Goal: Task Accomplishment & Management: Manage account settings

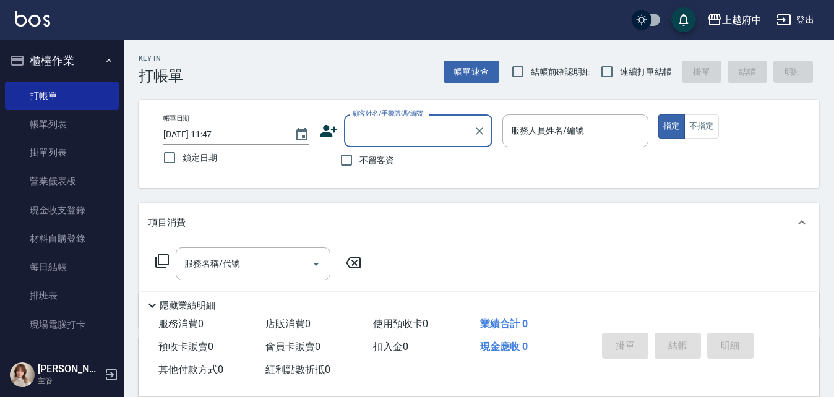
click at [91, 58] on button "櫃檯作業" at bounding box center [62, 61] width 114 height 32
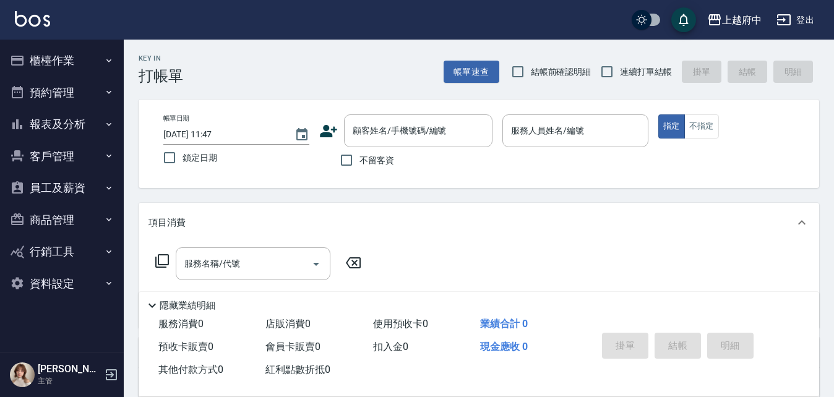
drag, startPoint x: 58, startPoint y: 160, endPoint x: 79, endPoint y: 176, distance: 26.5
click at [58, 160] on button "客戶管理" at bounding box center [62, 157] width 114 height 32
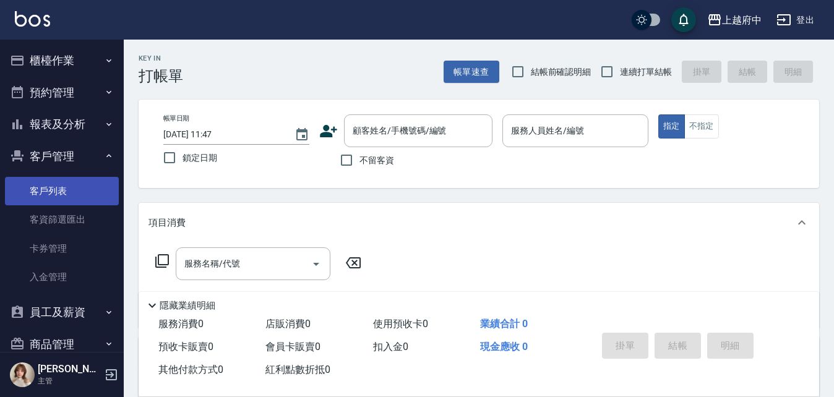
click at [57, 197] on link "客戶列表" at bounding box center [62, 191] width 114 height 28
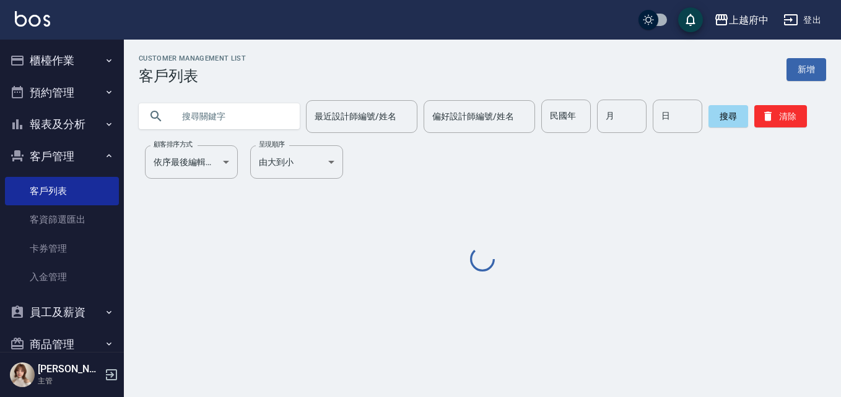
click at [236, 119] on input "text" at bounding box center [231, 116] width 116 height 33
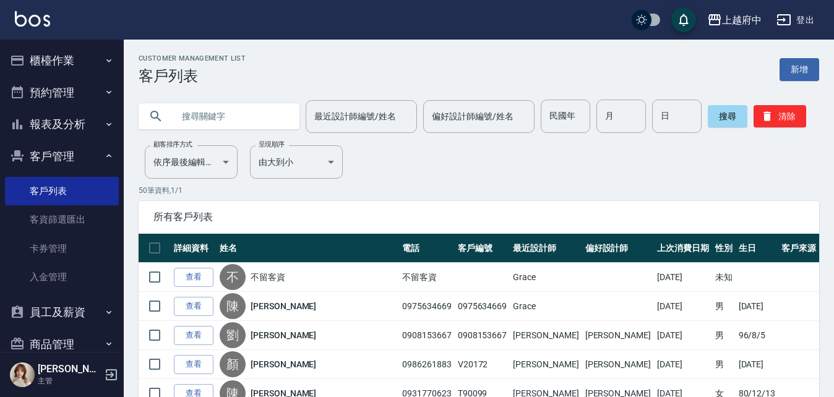
click at [239, 119] on input "text" at bounding box center [231, 116] width 116 height 33
type input "0917655698"
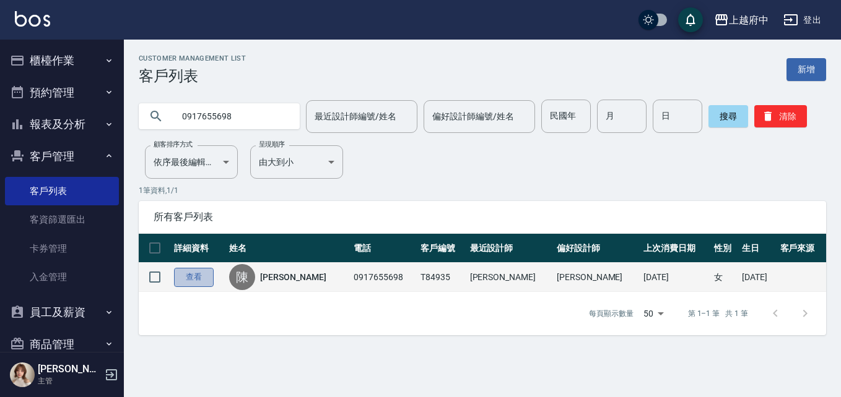
click at [201, 279] on link "查看" at bounding box center [194, 277] width 40 height 19
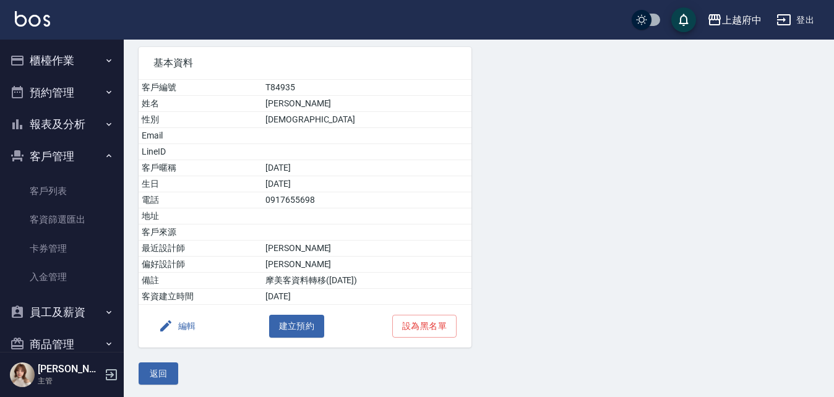
scroll to position [90, 0]
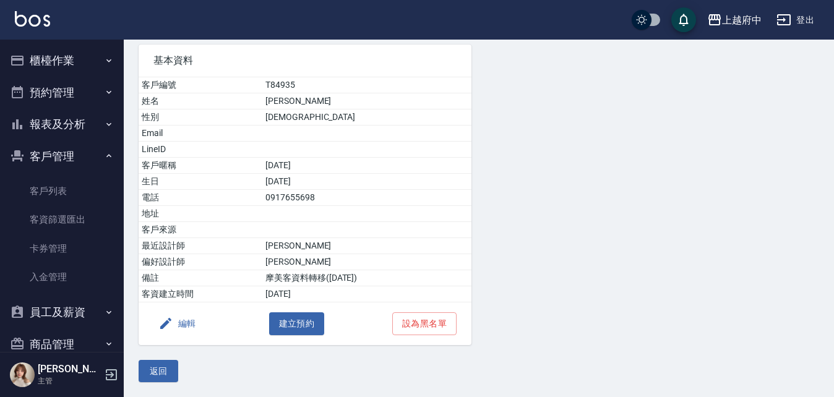
click at [171, 369] on button "返回" at bounding box center [159, 371] width 40 height 23
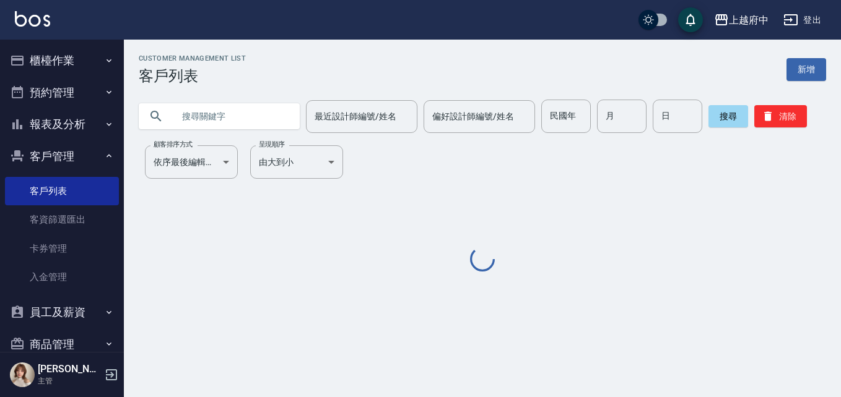
click at [237, 115] on input "text" at bounding box center [231, 116] width 116 height 33
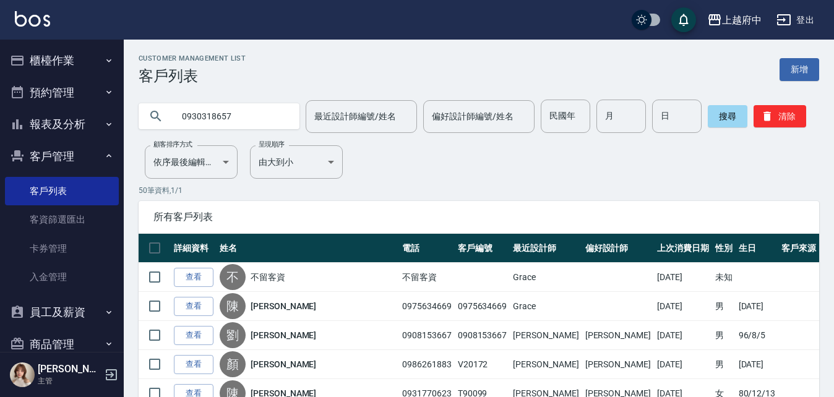
type input "0930318657"
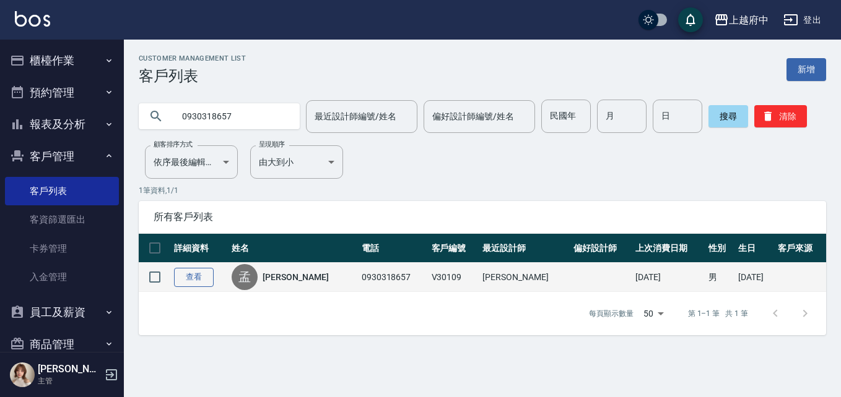
click at [206, 283] on link "查看" at bounding box center [194, 277] width 40 height 19
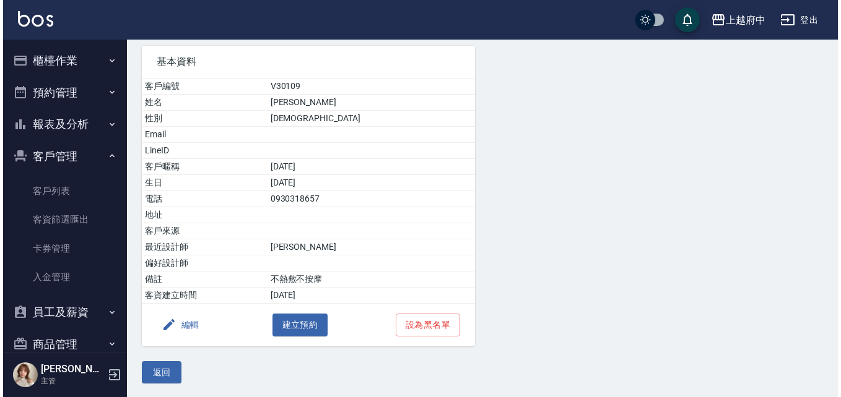
scroll to position [90, 0]
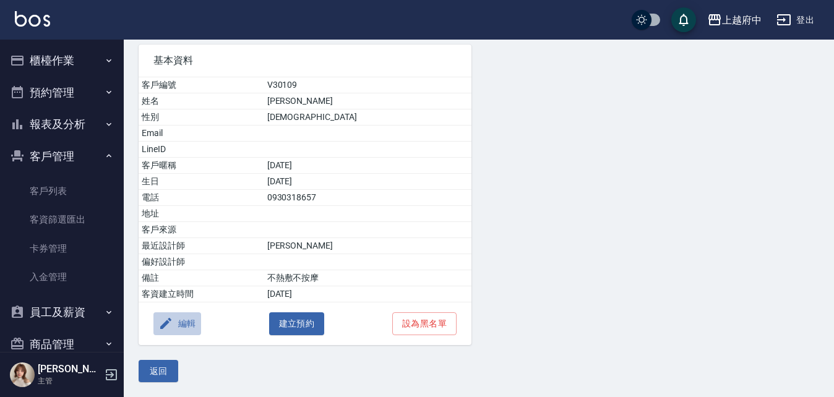
click at [196, 323] on button "編輯" at bounding box center [178, 324] width 48 height 23
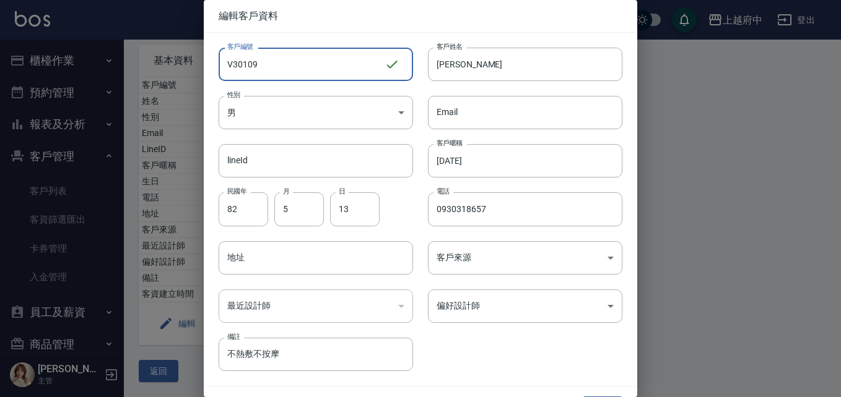
click at [292, 60] on input "V30109" at bounding box center [302, 64] width 166 height 33
type input "V86770"
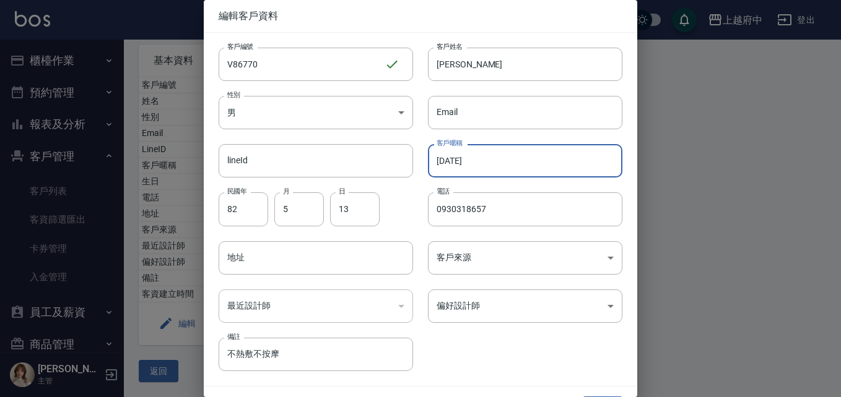
click at [490, 166] on input "[DATE]" at bounding box center [525, 160] width 194 height 33
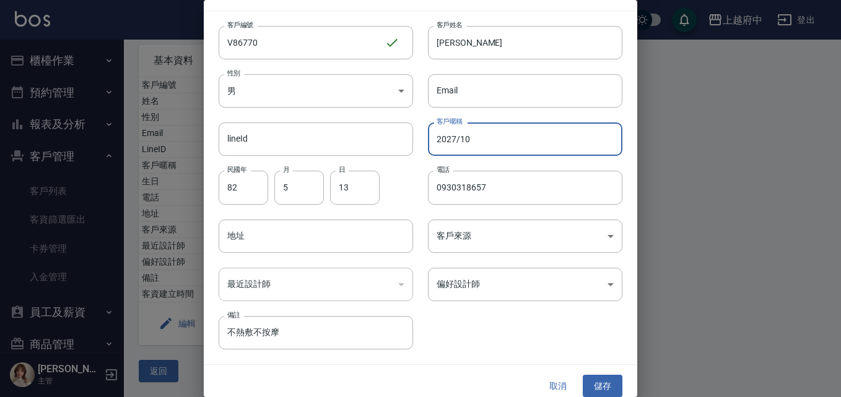
scroll to position [32, 0]
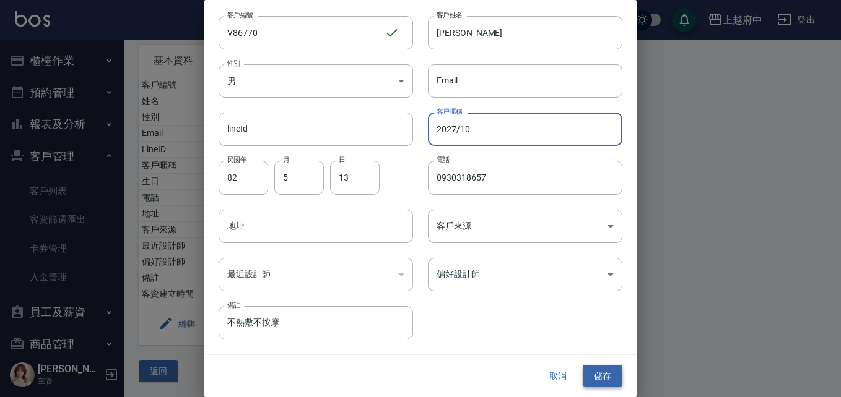
type input "2027/10"
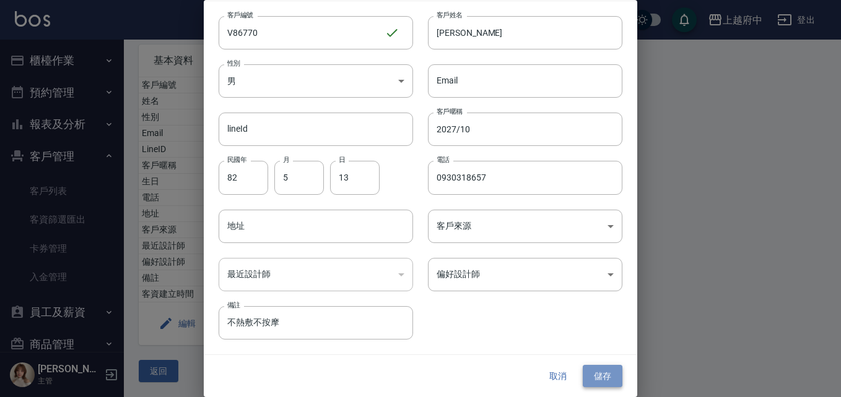
click at [604, 374] on button "儲存" at bounding box center [602, 376] width 40 height 23
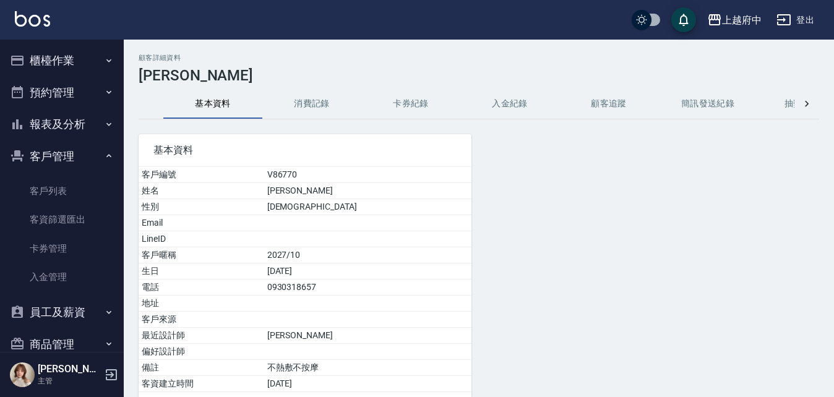
scroll to position [90, 0]
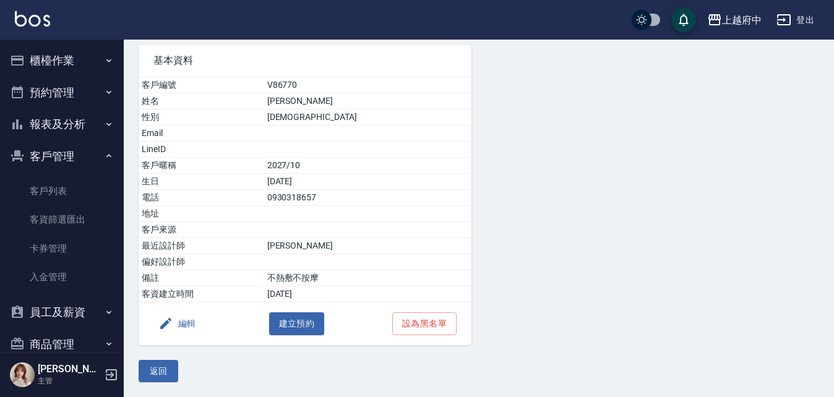
click at [187, 324] on button "編輯" at bounding box center [178, 324] width 48 height 23
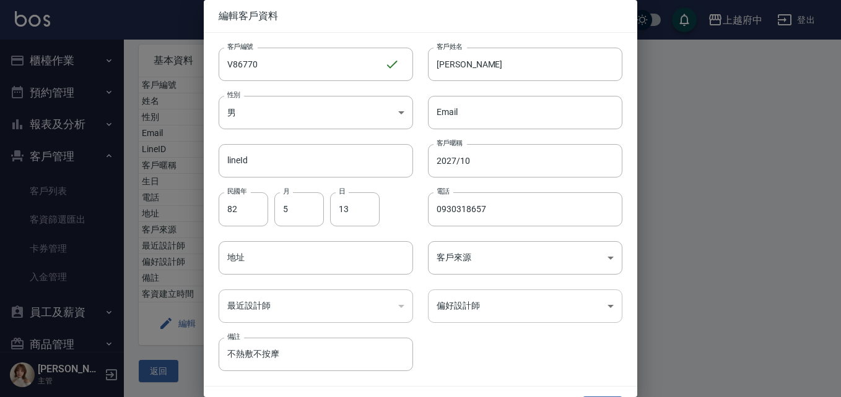
click at [519, 301] on body "上越府中 登出 櫃檯作業 打帳單 帳單列表 掛單列表 營業儀表板 現金收支登錄 材料自購登錄 每日結帳 排班表 現場電腦打卡 預約管理 預約管理 單日預約紀錄…" at bounding box center [420, 154] width 841 height 488
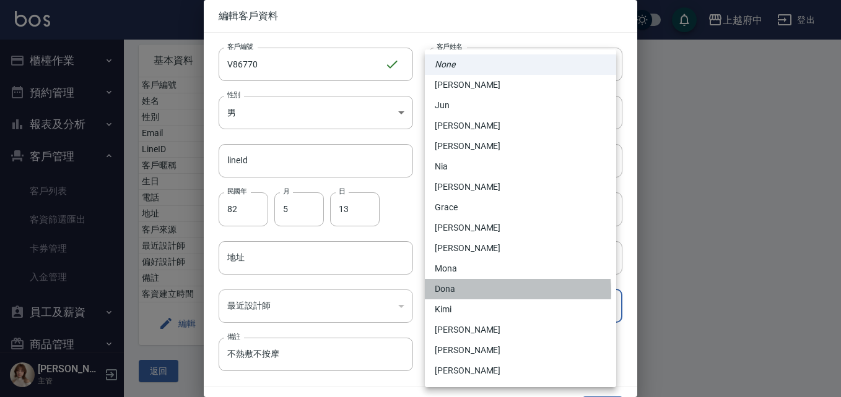
click at [479, 292] on li "Dona" at bounding box center [520, 289] width 191 height 20
type input "6e8f6ba3-f6b1-4b4d-86ef-c77b98d5603c"
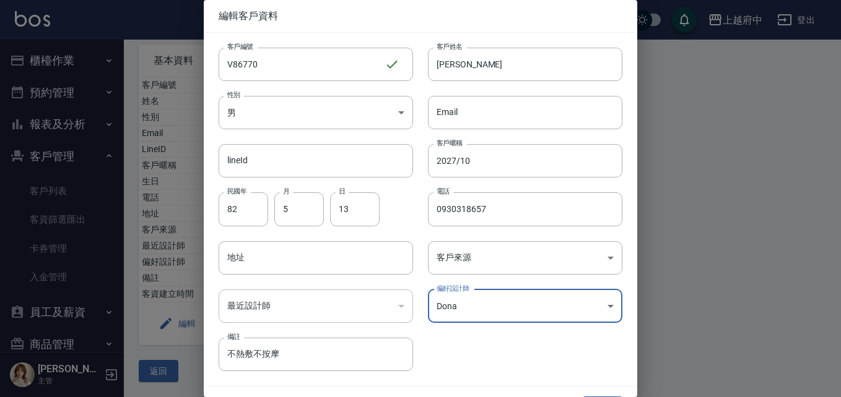
click at [735, 278] on div at bounding box center [420, 198] width 841 height 397
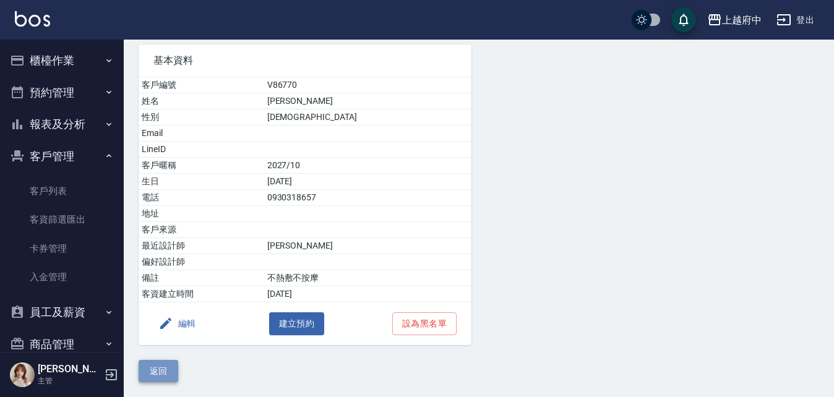
click at [163, 365] on button "返回" at bounding box center [159, 371] width 40 height 23
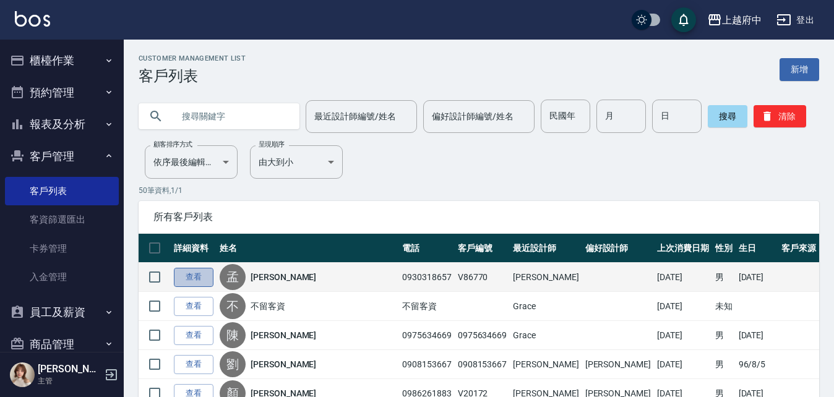
click at [199, 276] on link "查看" at bounding box center [194, 277] width 40 height 19
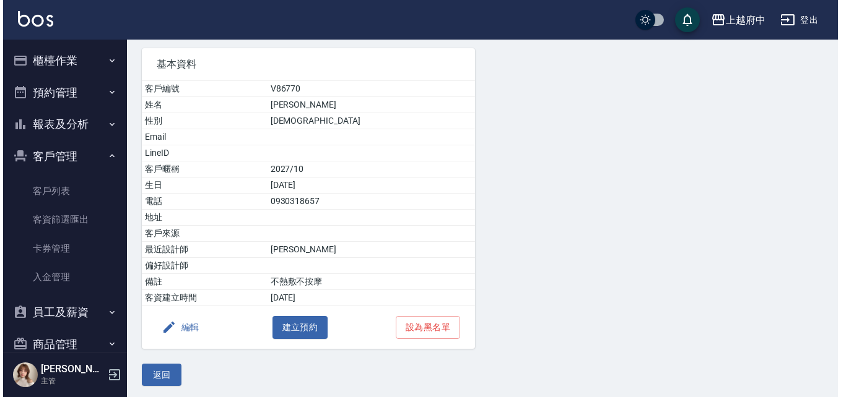
scroll to position [90, 0]
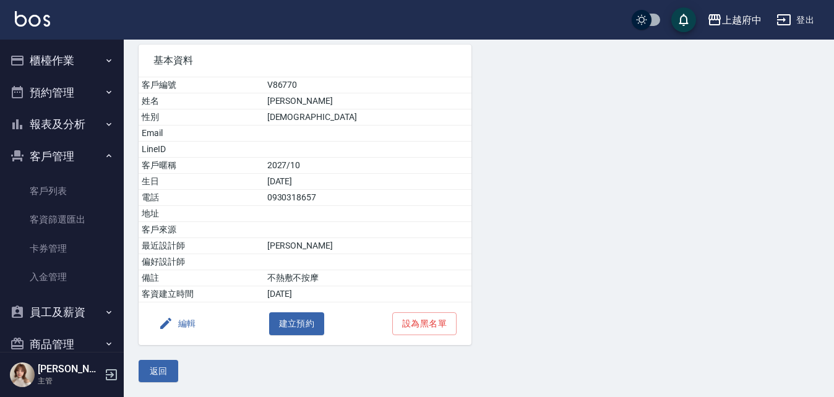
click at [189, 320] on button "編輯" at bounding box center [178, 324] width 48 height 23
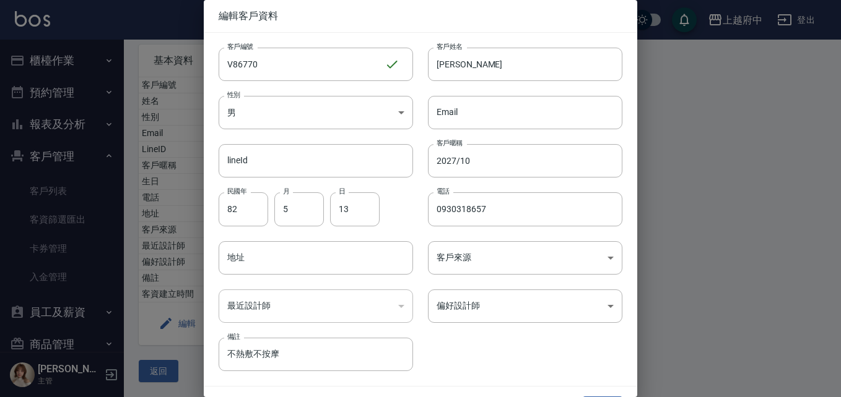
click at [340, 306] on div "​" at bounding box center [316, 306] width 194 height 33
click at [338, 309] on div "​" at bounding box center [316, 306] width 194 height 33
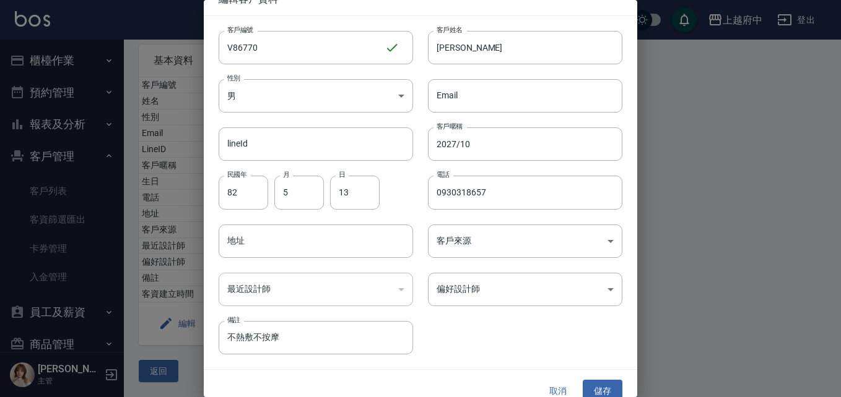
scroll to position [32, 0]
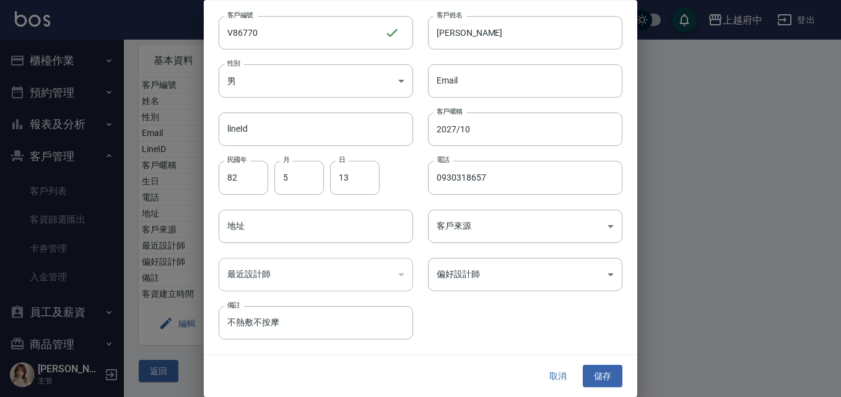
click at [358, 269] on div "​" at bounding box center [316, 274] width 194 height 33
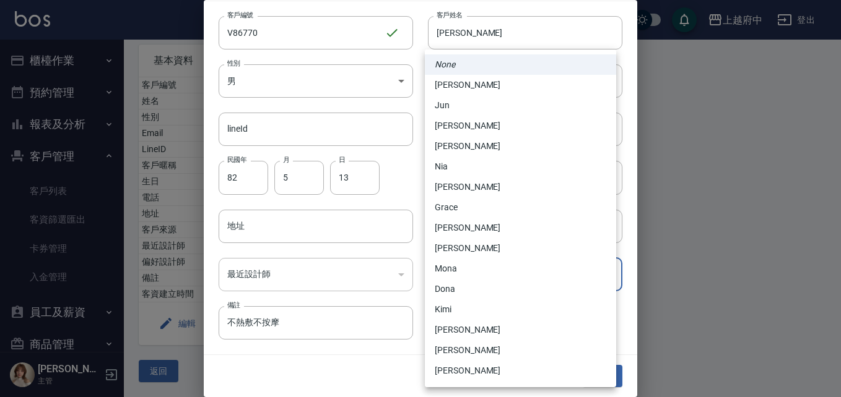
click at [496, 281] on body "上越府中 登出 櫃檯作業 打帳單 帳單列表 掛單列表 營業儀表板 現金收支登錄 材料自購登錄 每日結帳 排班表 現場電腦打卡 預約管理 預約管理 單日預約紀錄…" at bounding box center [420, 154] width 841 height 488
click at [485, 296] on li "Dona" at bounding box center [520, 289] width 191 height 20
type input "6e8f6ba3-f6b1-4b4d-86ef-c77b98d5603c"
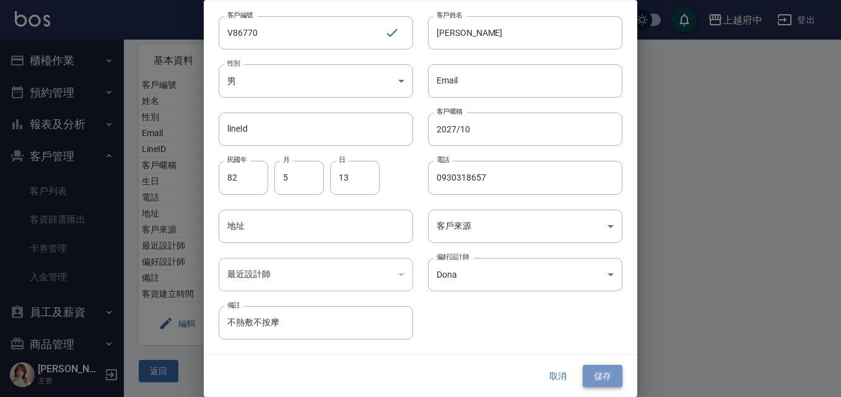
click at [600, 373] on button "儲存" at bounding box center [602, 376] width 40 height 23
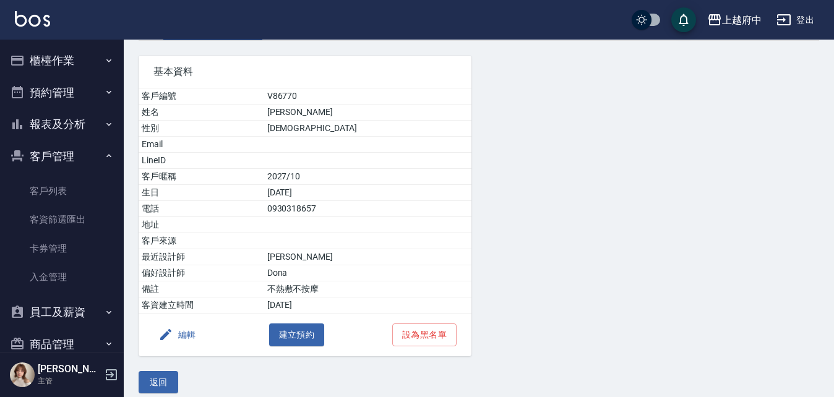
scroll to position [90, 0]
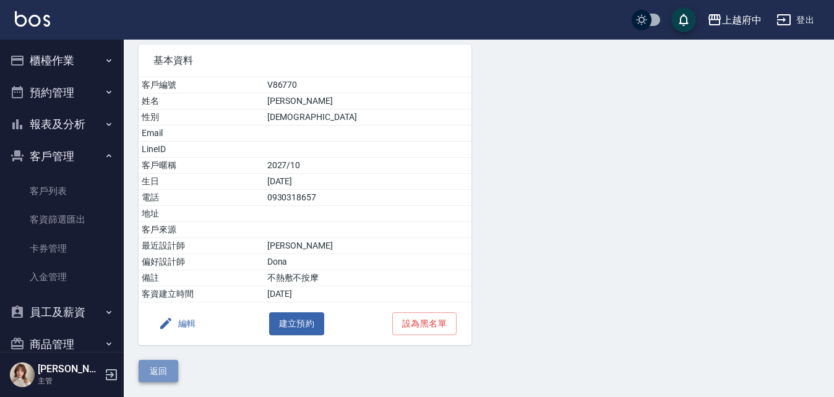
click at [167, 368] on button "返回" at bounding box center [159, 371] width 40 height 23
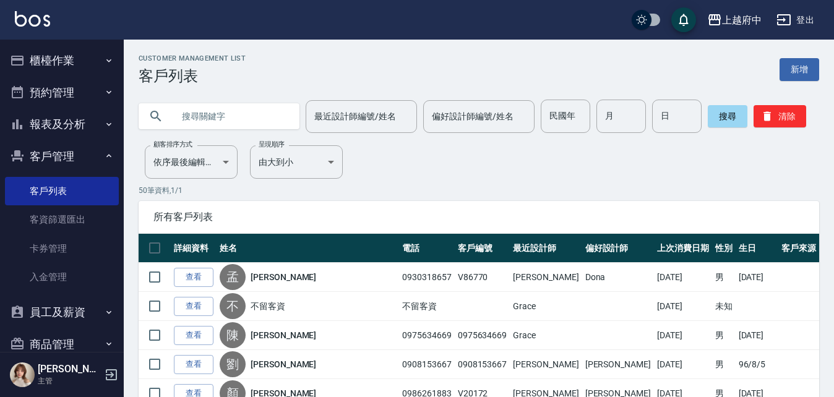
click at [228, 118] on input "text" at bounding box center [231, 116] width 116 height 33
type input "84935"
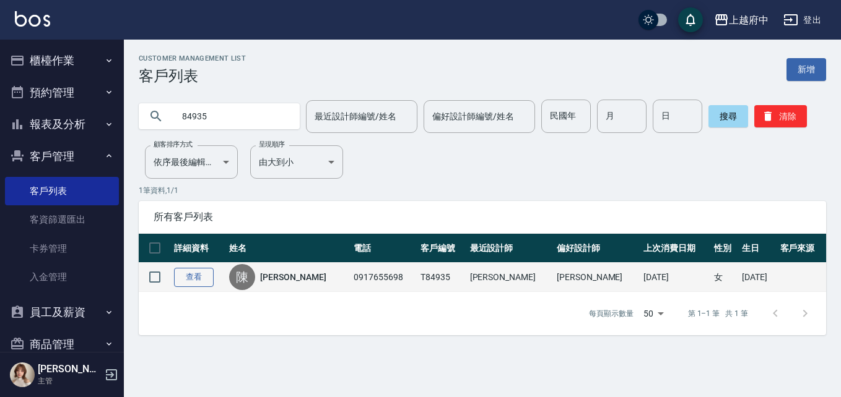
click at [206, 276] on link "查看" at bounding box center [194, 277] width 40 height 19
